Goal: Navigation & Orientation: Find specific page/section

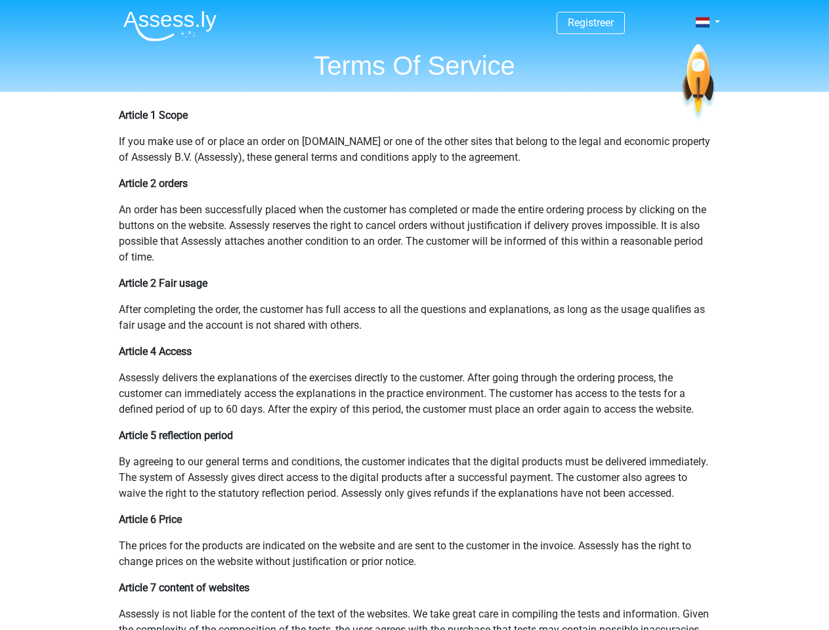
click at [704, 22] on span at bounding box center [703, 22] width 14 height 11
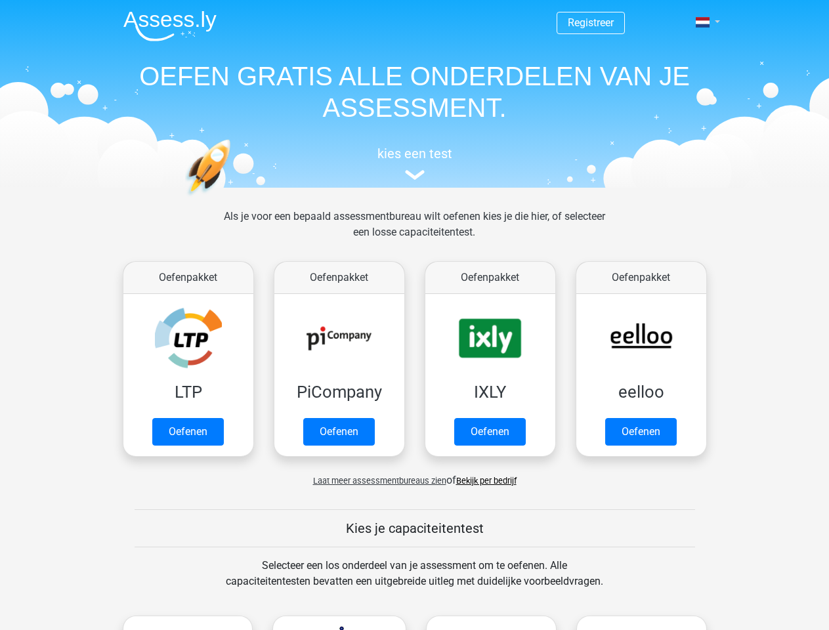
click at [704, 22] on span at bounding box center [703, 22] width 14 height 11
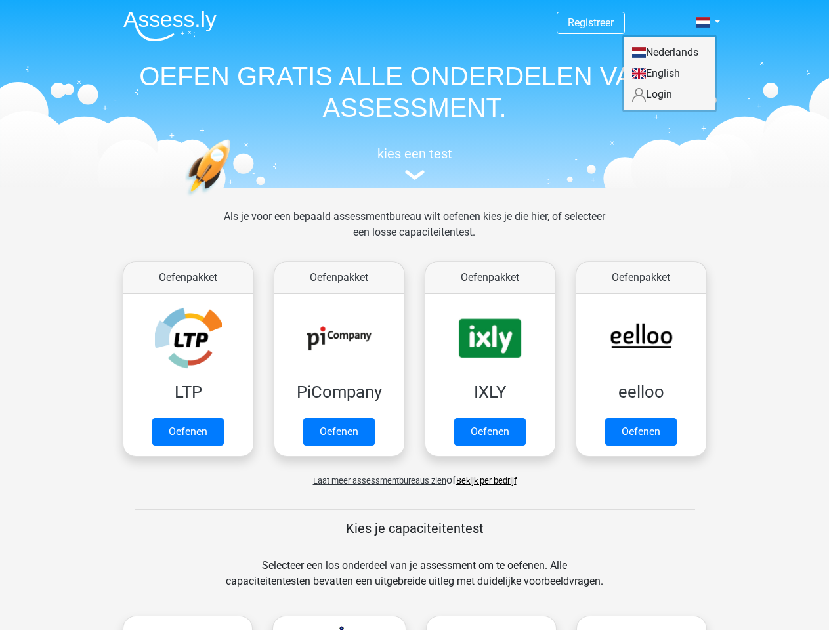
click at [376, 481] on span "Laat meer assessmentbureaus zien" at bounding box center [379, 481] width 133 height 10
